Goal: Information Seeking & Learning: Understand process/instructions

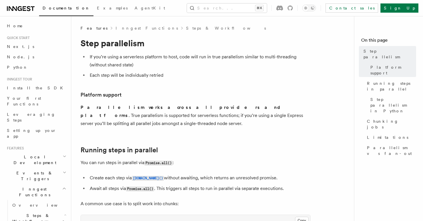
drag, startPoint x: 219, startPoint y: 105, endPoint x: 255, endPoint y: 132, distance: 45.4
click at [232, 116] on p "Parallelism works across all providers and platforms . True parallelism is supp…" at bounding box center [195, 115] width 230 height 24
click at [257, 112] on p "Parallelism works across all providers and platforms . True parallelism is supp…" at bounding box center [195, 115] width 230 height 24
click at [251, 116] on p "Parallelism works across all providers and platforms . True parallelism is supp…" at bounding box center [195, 115] width 230 height 24
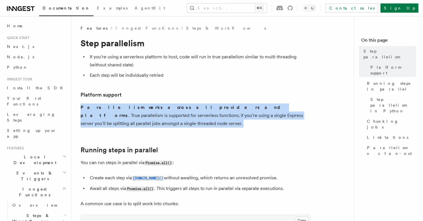
click at [251, 116] on p "Parallelism works across all providers and platforms . True parallelism is supp…" at bounding box center [195, 115] width 230 height 24
drag, startPoint x: 254, startPoint y: 117, endPoint x: 235, endPoint y: 103, distance: 23.3
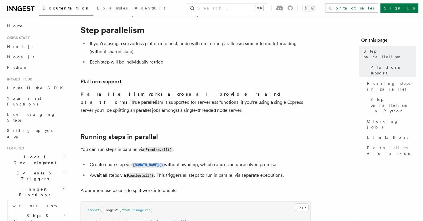
scroll to position [13, 0]
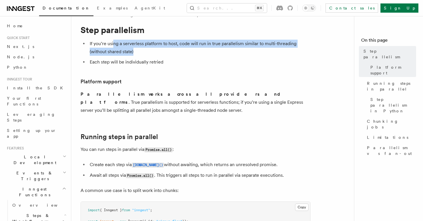
drag, startPoint x: 113, startPoint y: 44, endPoint x: 148, endPoint y: 49, distance: 35.6
click at [148, 49] on li "If you’re using a serverless platform to host, code will run in true parallelis…" at bounding box center [199, 48] width 222 height 16
drag, startPoint x: 137, startPoint y: 43, endPoint x: 150, endPoint y: 52, distance: 15.4
click at [150, 52] on li "If you’re using a serverless platform to host, code will run in true parallelis…" at bounding box center [199, 48] width 222 height 16
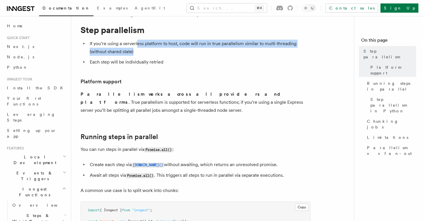
click at [150, 52] on li "If you’re using a serverless platform to host, code will run in true parallelis…" at bounding box center [199, 48] width 222 height 16
